Goal: Transaction & Acquisition: Purchase product/service

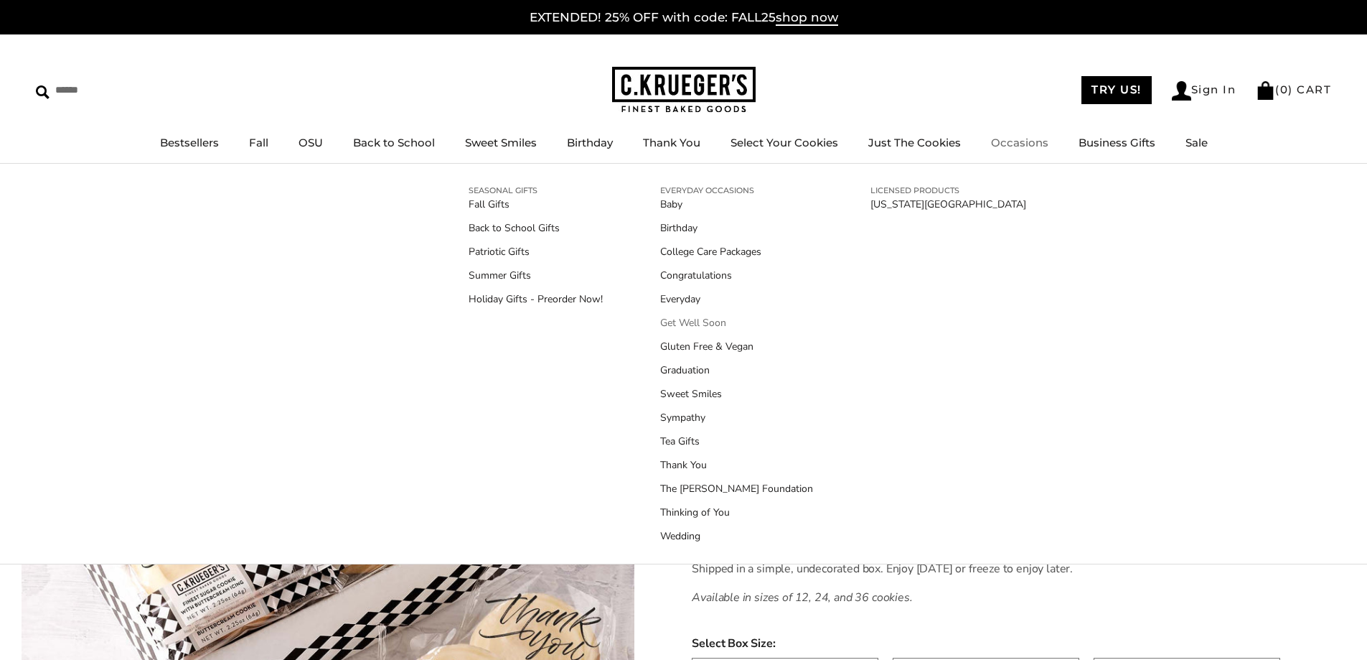
click at [683, 322] on link "Get Well Soon" at bounding box center [736, 322] width 153 height 15
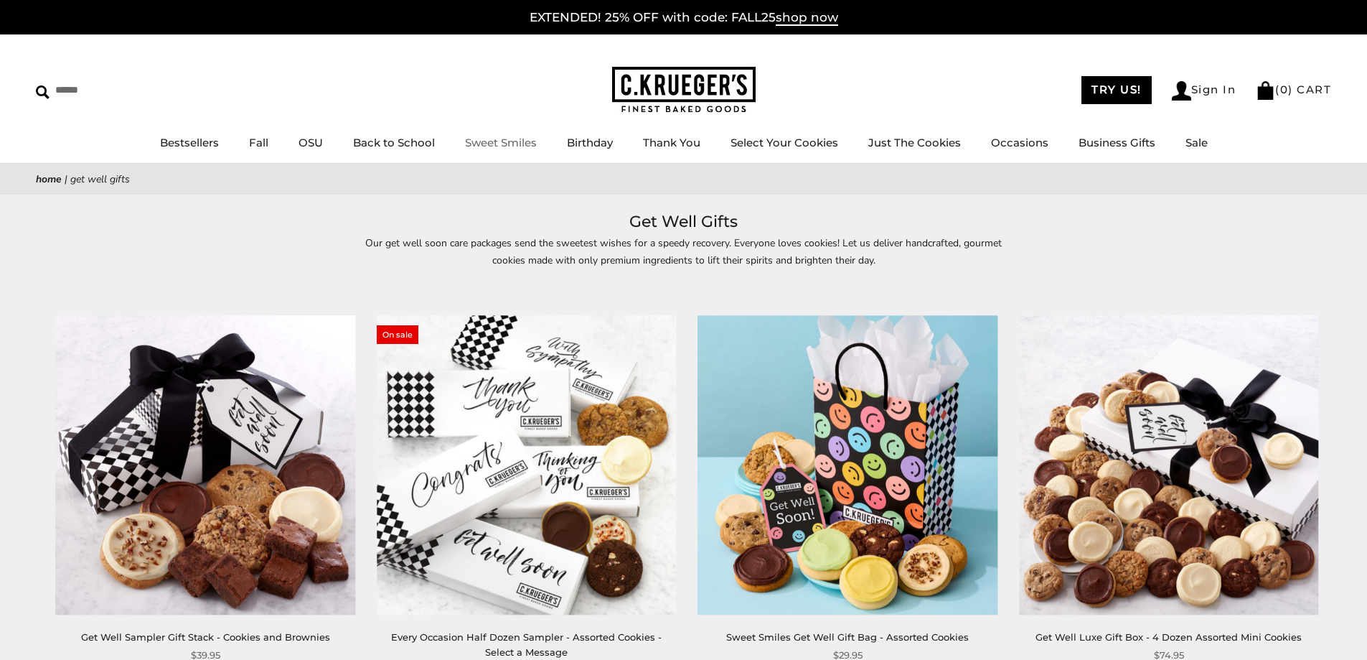
click at [494, 145] on link "Sweet Smiles" at bounding box center [501, 143] width 72 height 14
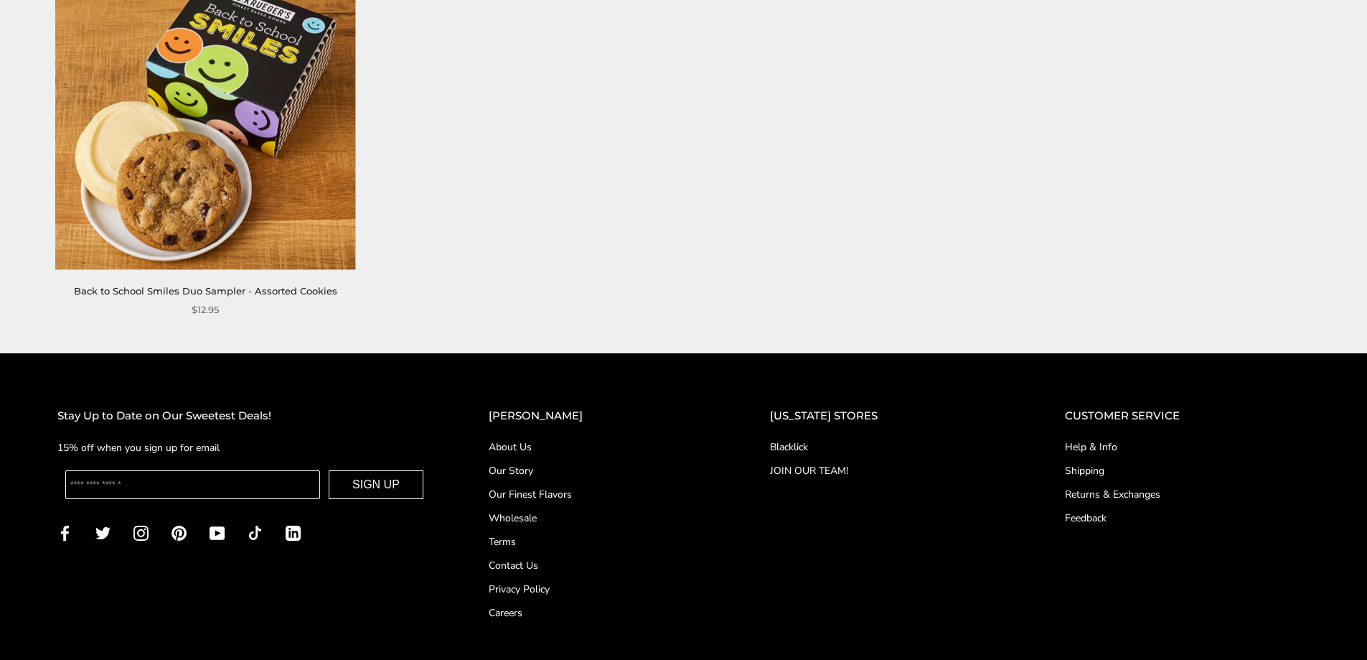
scroll to position [2369, 0]
